Goal: Register for event/course

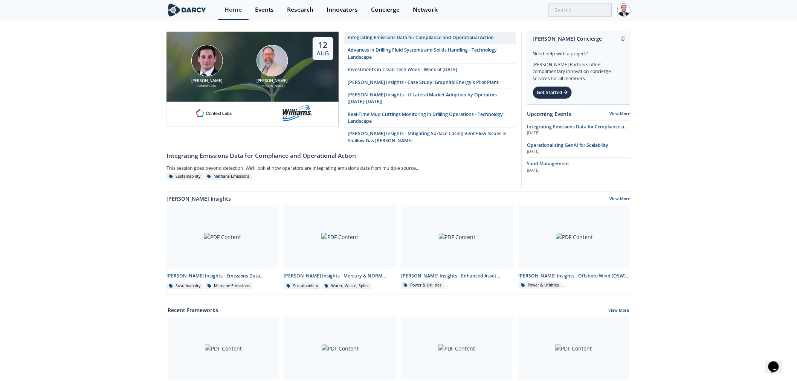
click at [258, 12] on div "Events" at bounding box center [264, 10] width 19 height 6
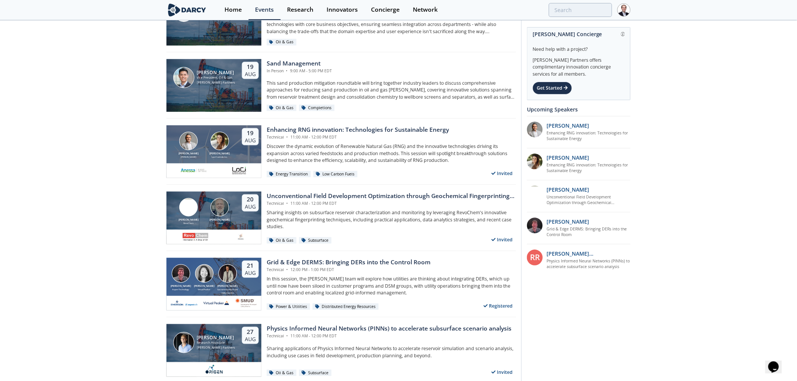
scroll to position [125, 0]
click at [225, 288] on div "Sacramento Municipal Utility District." at bounding box center [227, 291] width 23 height 6
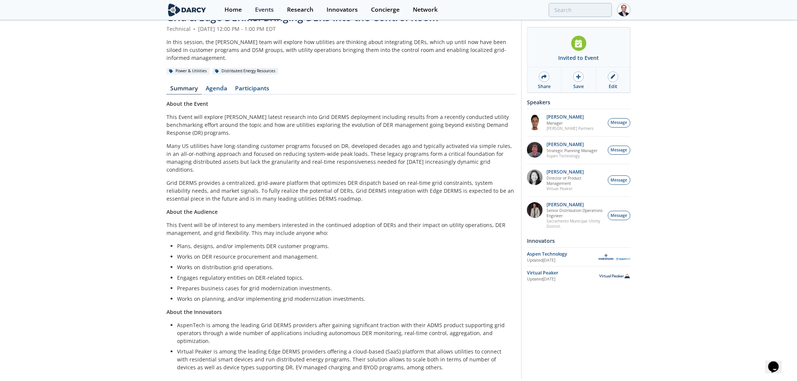
scroll to position [35, 0]
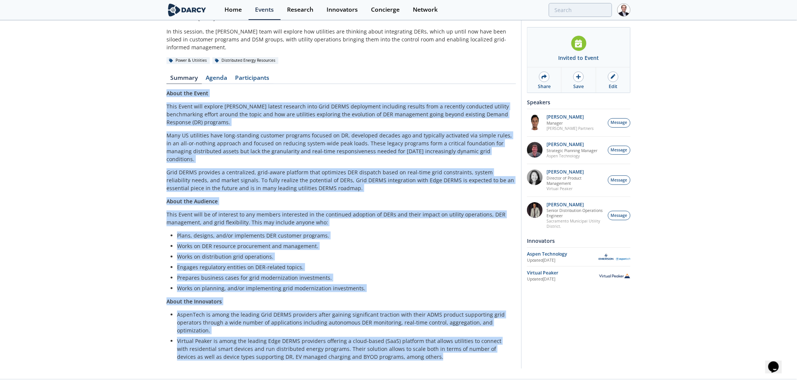
drag, startPoint x: 364, startPoint y: 325, endPoint x: 153, endPoint y: 83, distance: 321.0
click at [153, 83] on div "Grid & Edge DERMS: Bringing DERs into the Control Room Technical • [DATE] 12:00…" at bounding box center [398, 182] width 797 height 393
copy div "Lorem ips Dolor Sita Conse adip elitsed Doeiu't incidi utlabore etdo Magn ALIQU…"
click at [617, 77] on div at bounding box center [613, 77] width 11 height 11
